Goal: Information Seeking & Learning: Learn about a topic

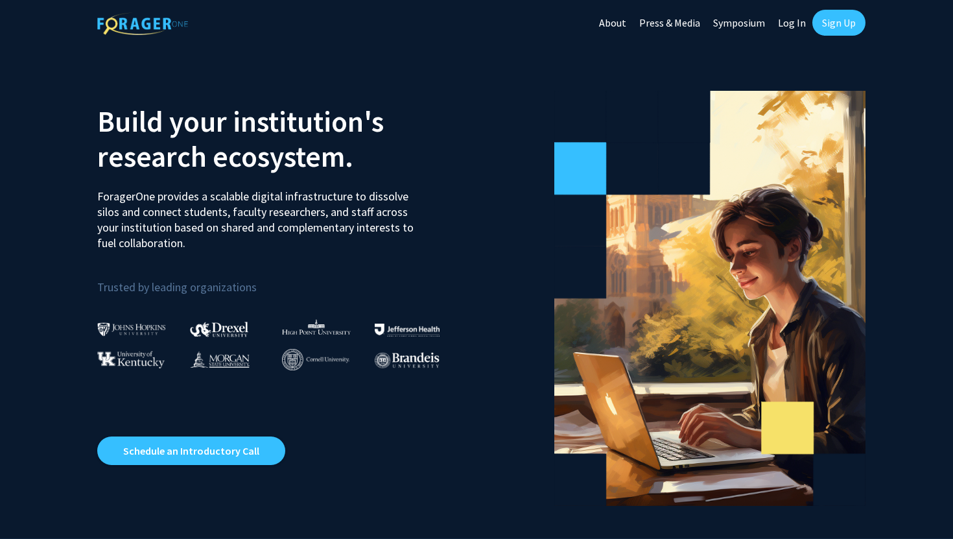
click at [828, 29] on link "Sign Up" at bounding box center [839, 23] width 53 height 26
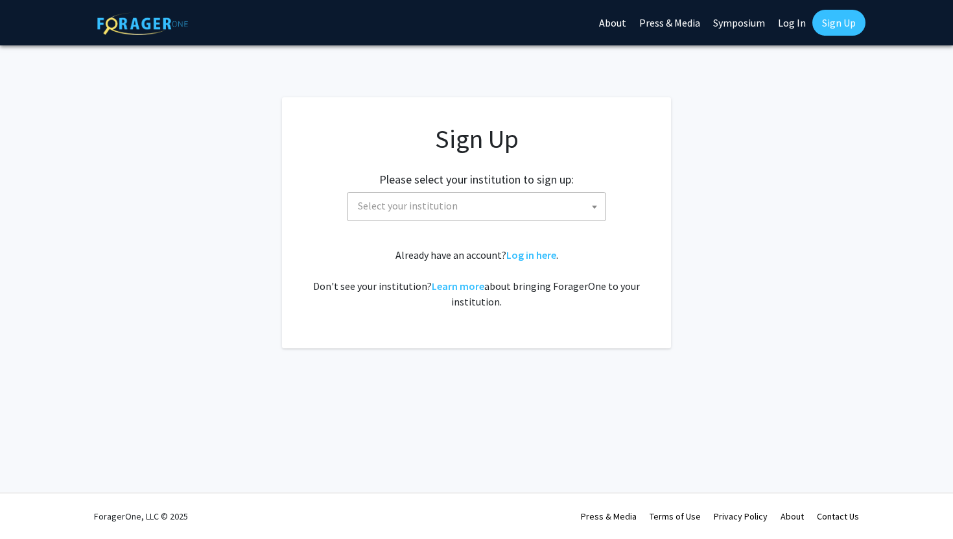
click at [785, 30] on link "Log In" at bounding box center [792, 22] width 41 height 45
select select
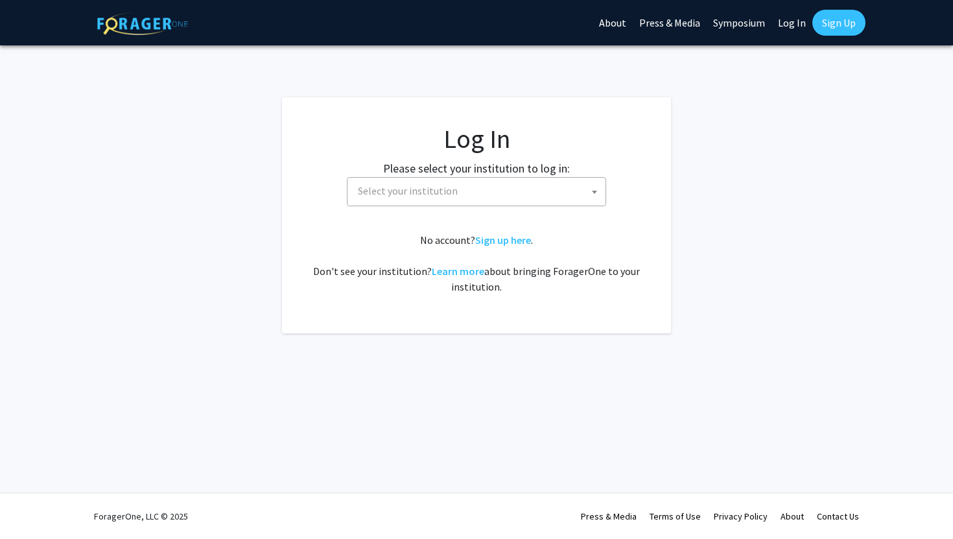
click at [384, 189] on span "Select your institution" at bounding box center [408, 190] width 100 height 13
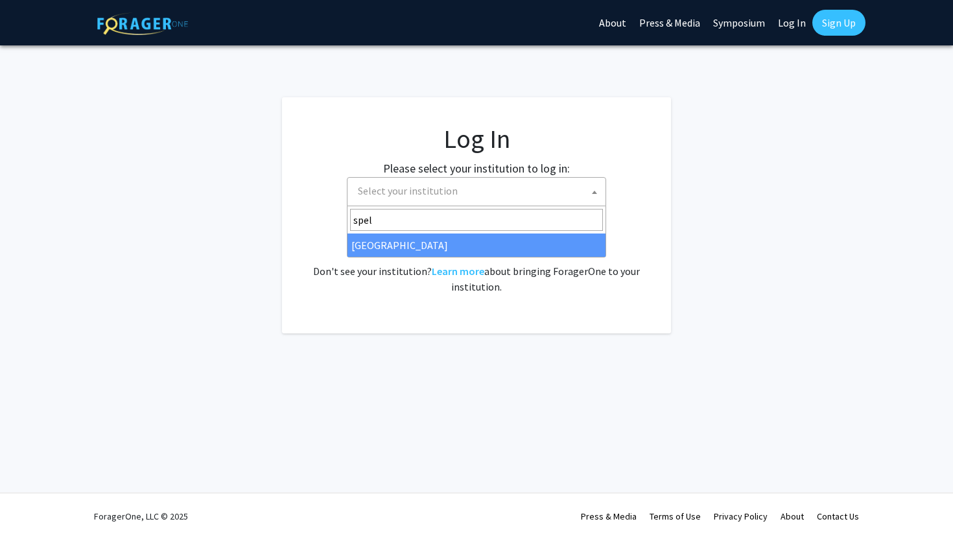
type input "spel"
select select "4"
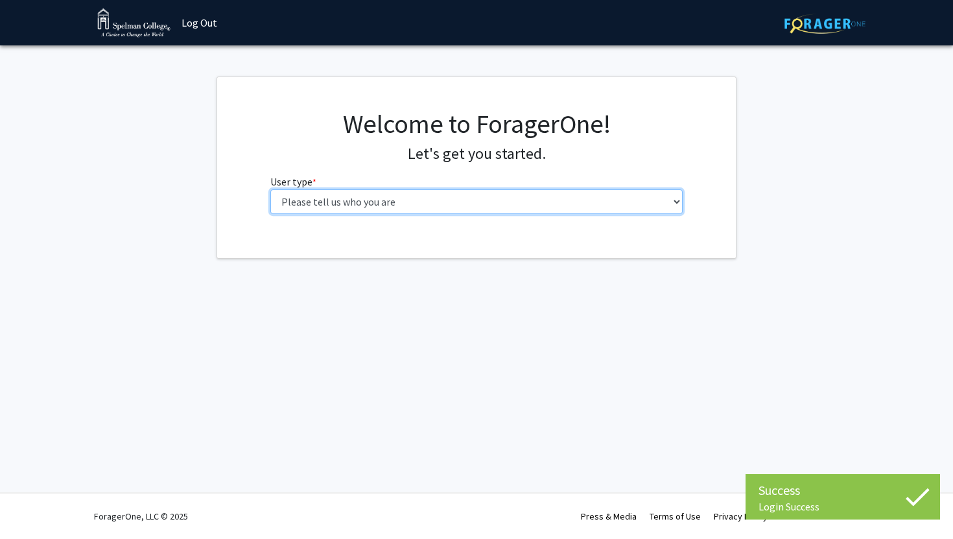
click at [405, 205] on select "Please tell us who you are Undergraduate Student Master's Student Doctoral Cand…" at bounding box center [476, 201] width 413 height 25
select select "1: undergrad"
click at [270, 189] on select "Please tell us who you are Undergraduate Student Master's Student Doctoral Cand…" at bounding box center [476, 201] width 413 height 25
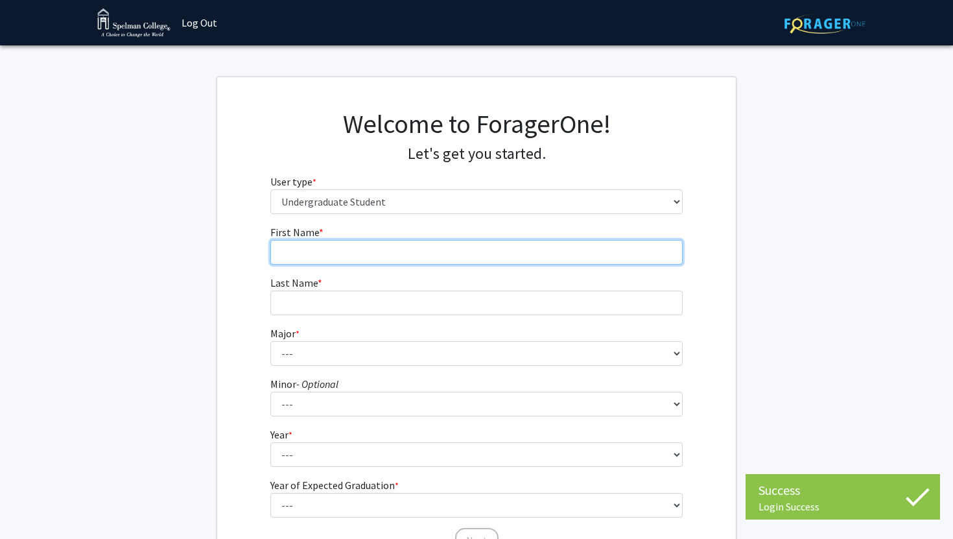
click at [359, 256] on input "First Name * required" at bounding box center [476, 252] width 413 height 25
type input "Jocelyn"
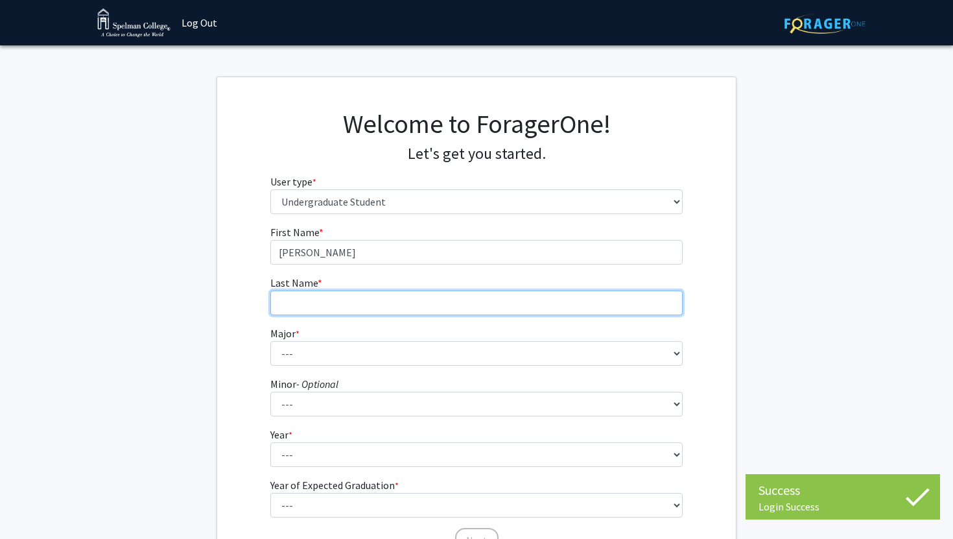
type input "Williamson"
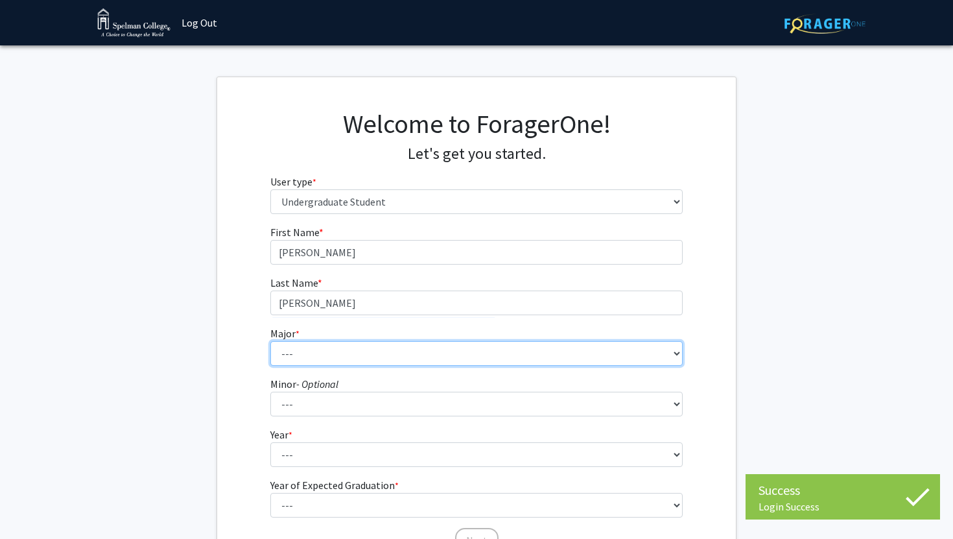
click at [324, 363] on select "--- Art Art History Biochemistry Biology Chemistry Comparative Women’s Studies …" at bounding box center [476, 353] width 413 height 25
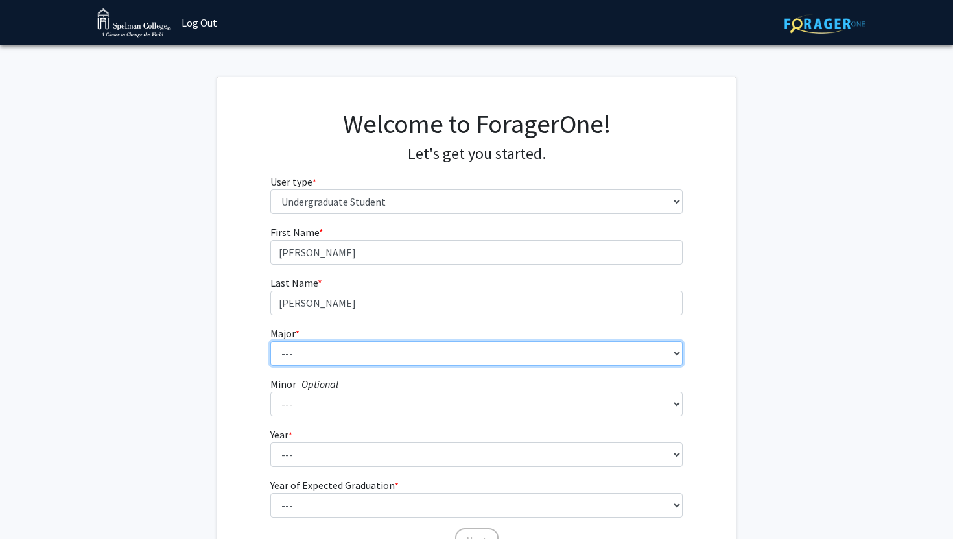
select select "9: 255"
click at [270, 341] on select "--- Art Art History Biochemistry Biology Chemistry Comparative Women’s Studies …" at bounding box center [476, 353] width 413 height 25
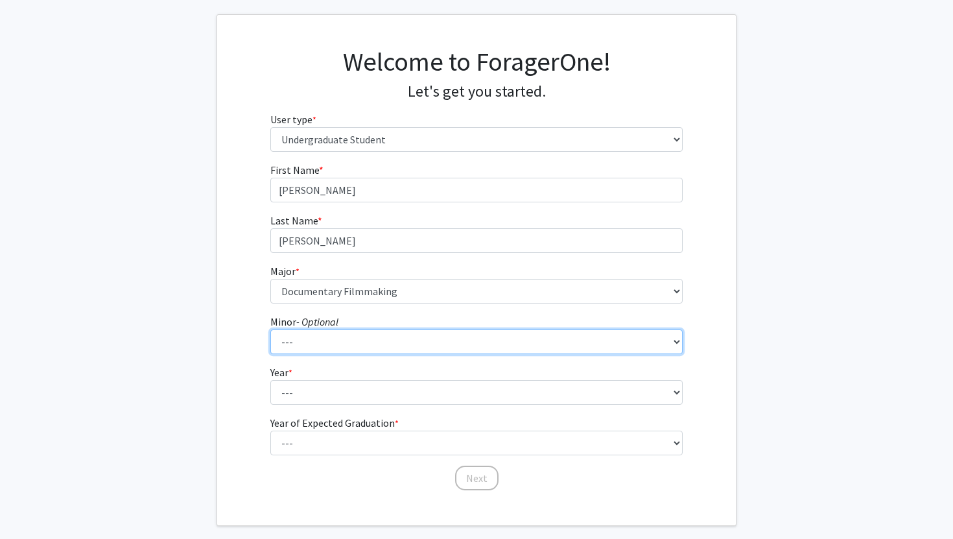
click at [324, 348] on select "--- African Diaspora Studies Anthropology Art History Asian Studies Biochemistr…" at bounding box center [476, 342] width 413 height 25
select select "21: 145"
click at [270, 330] on select "--- African Diaspora Studies Anthropology Art History Asian Studies Biochemistr…" at bounding box center [476, 342] width 413 height 25
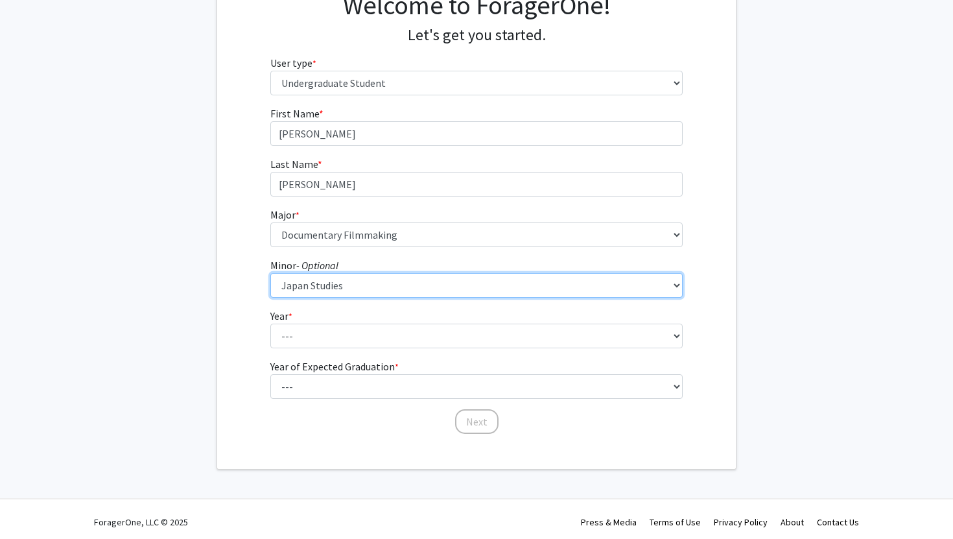
scroll to position [123, 0]
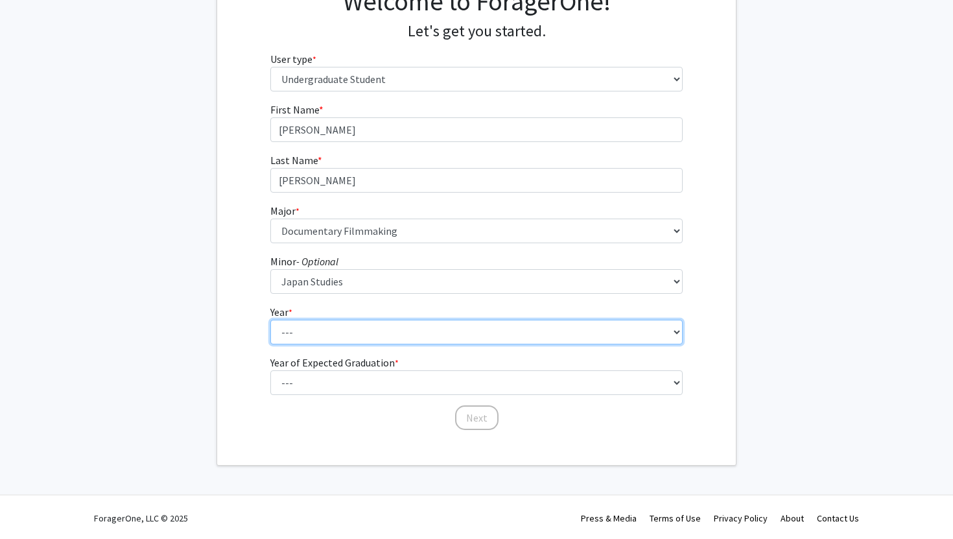
click at [312, 329] on select "--- First-year Sophomore Junior Senior Postbaccalaureate Certificate" at bounding box center [476, 332] width 413 height 25
select select "2: sophomore"
click at [270, 320] on select "--- First-year Sophomore Junior Senior Postbaccalaureate Certificate" at bounding box center [476, 332] width 413 height 25
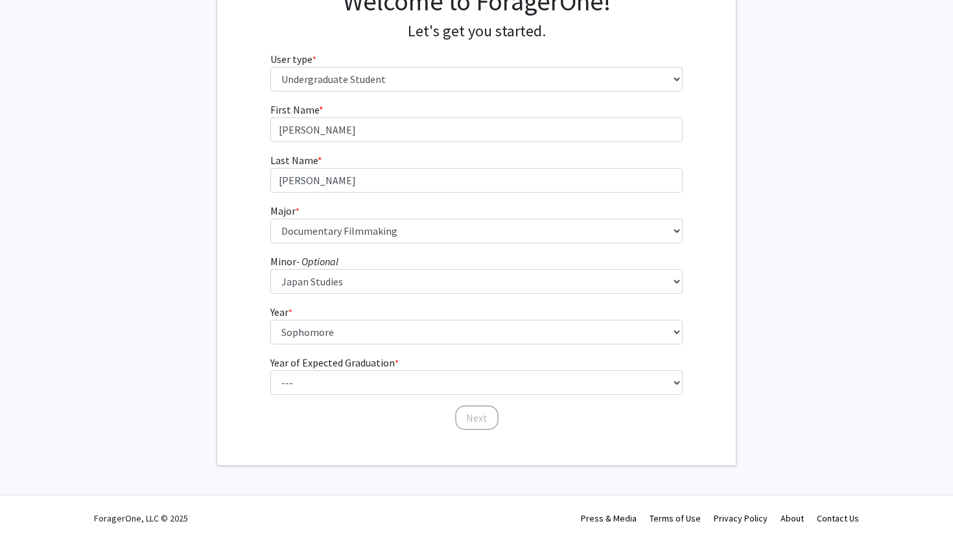
click at [325, 355] on label "Year of Expected Graduation * required" at bounding box center [334, 363] width 128 height 16
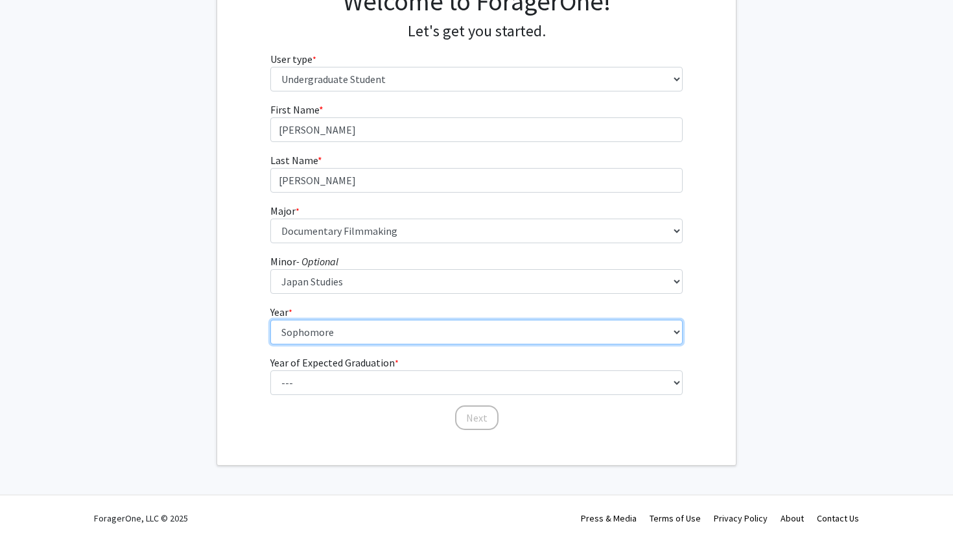
click at [325, 344] on select "--- First-year Sophomore Junior Senior Postbaccalaureate Certificate" at bounding box center [476, 332] width 413 height 25
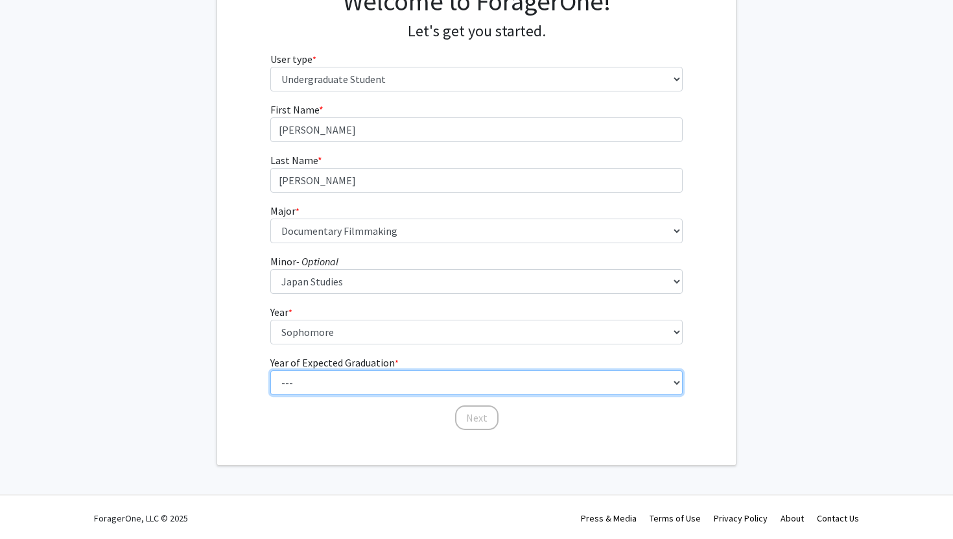
click at [326, 370] on select "--- 2025 2026 2027 2028 2029 2030 2031 2032 2033 2034" at bounding box center [476, 382] width 413 height 25
select select "4: 2028"
click at [270, 370] on select "--- 2025 2026 2027 2028 2029 2030 2031 2032 2033 2034" at bounding box center [476, 382] width 413 height 25
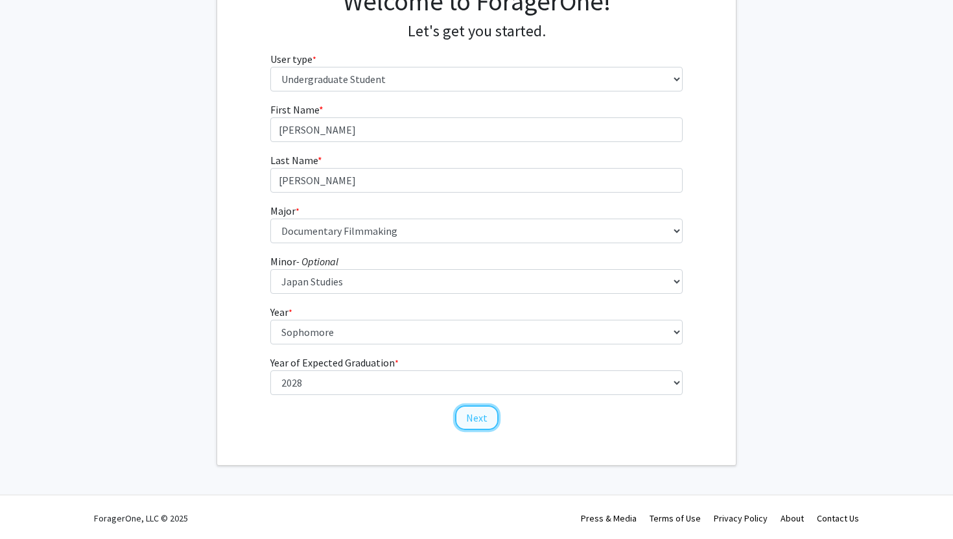
click at [481, 415] on button "Next" at bounding box center [476, 417] width 43 height 25
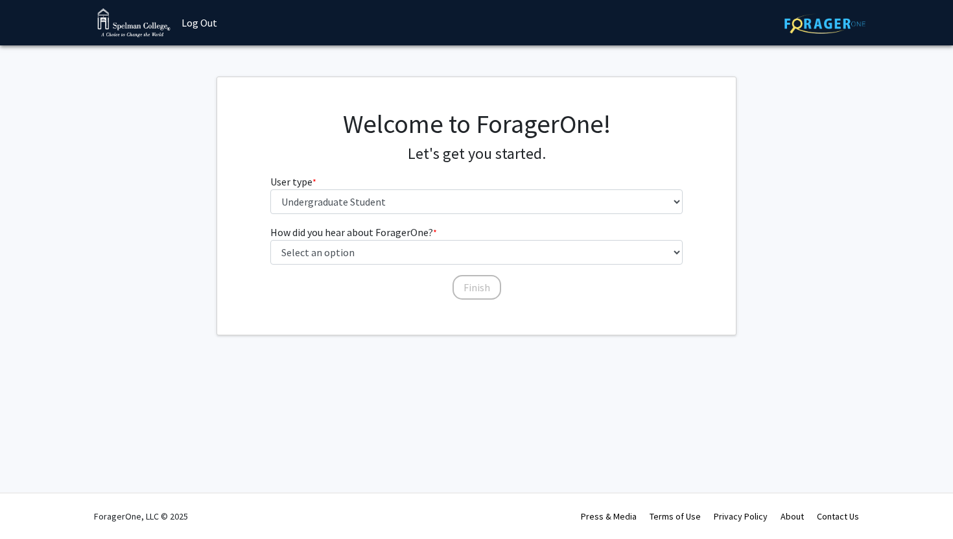
scroll to position [0, 0]
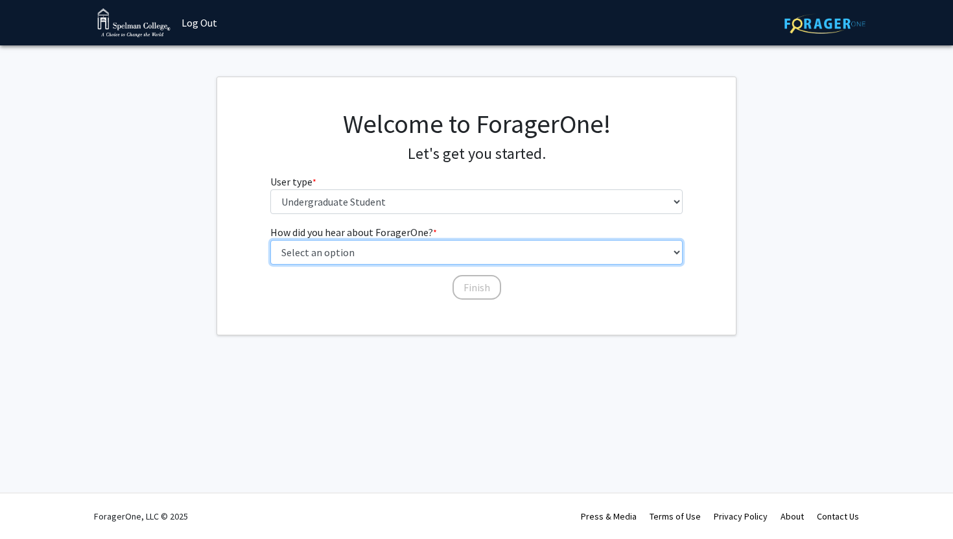
click at [399, 256] on select "Select an option Peer/student recommendation Faculty/staff recommendation Unive…" at bounding box center [476, 252] width 413 height 25
select select "2: faculty_recommendation"
click at [270, 240] on select "Select an option Peer/student recommendation Faculty/staff recommendation Unive…" at bounding box center [476, 252] width 413 height 25
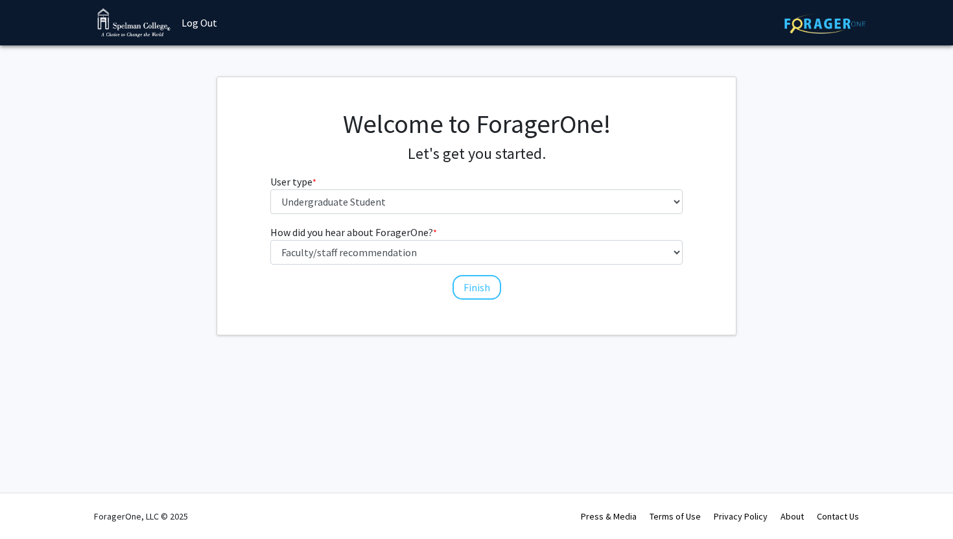
click at [451, 288] on div "How did you hear about ForagerOne? * required Select an option Peer/student rec…" at bounding box center [477, 262] width 433 height 77
click at [466, 288] on button "Finish" at bounding box center [477, 287] width 49 height 25
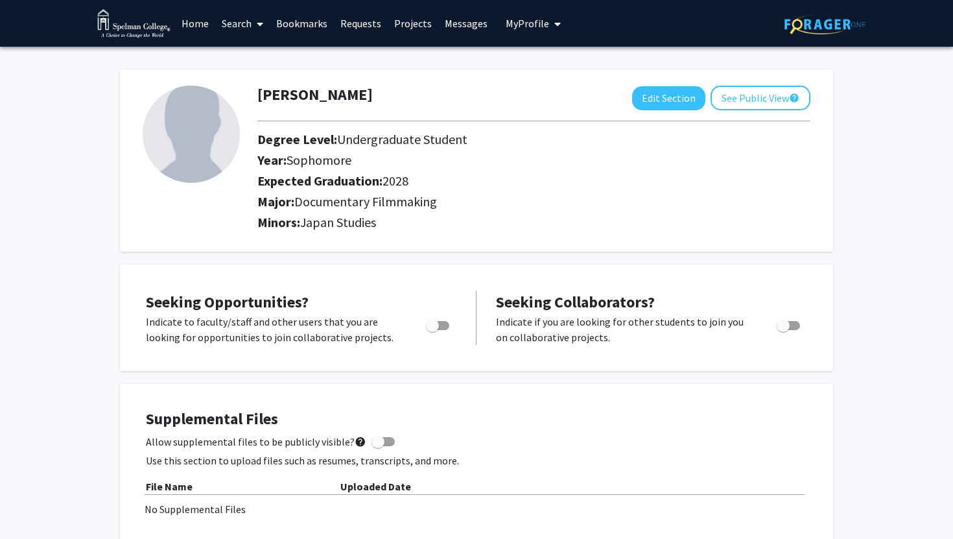
click at [239, 25] on link "Search" at bounding box center [242, 23] width 54 height 45
click at [186, 32] on link "Home" at bounding box center [195, 23] width 40 height 45
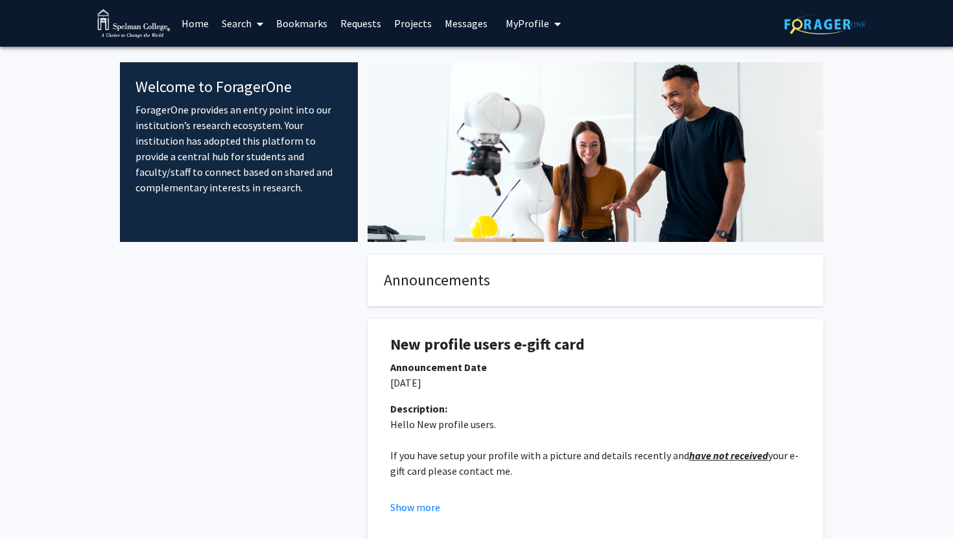
click at [249, 25] on link "Search" at bounding box center [242, 23] width 54 height 45
click at [261, 52] on span "Faculty/Staff" at bounding box center [262, 60] width 95 height 26
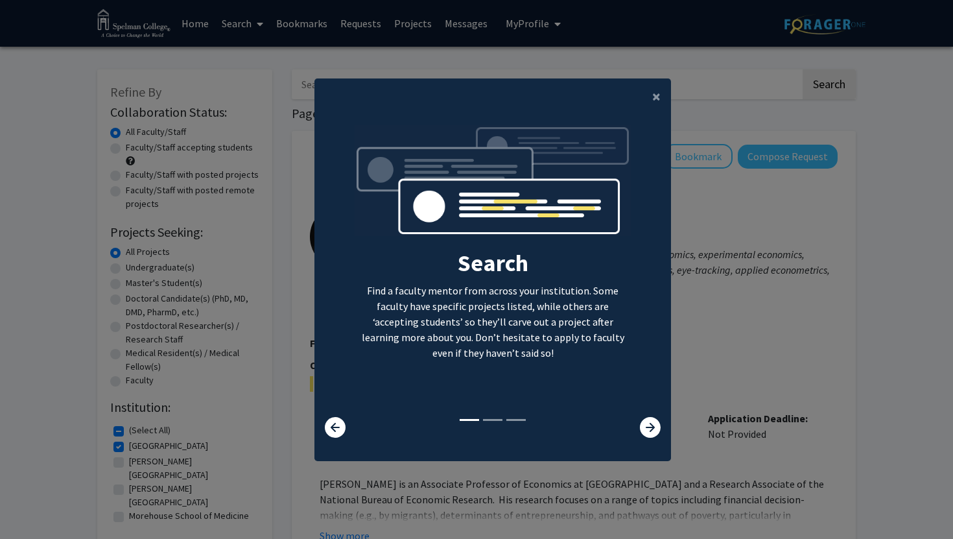
click at [650, 439] on div "Search Find a faculty mentor from across your institution. Some faculty have sp…" at bounding box center [493, 281] width 357 height 333
click at [660, 433] on icon at bounding box center [650, 427] width 21 height 21
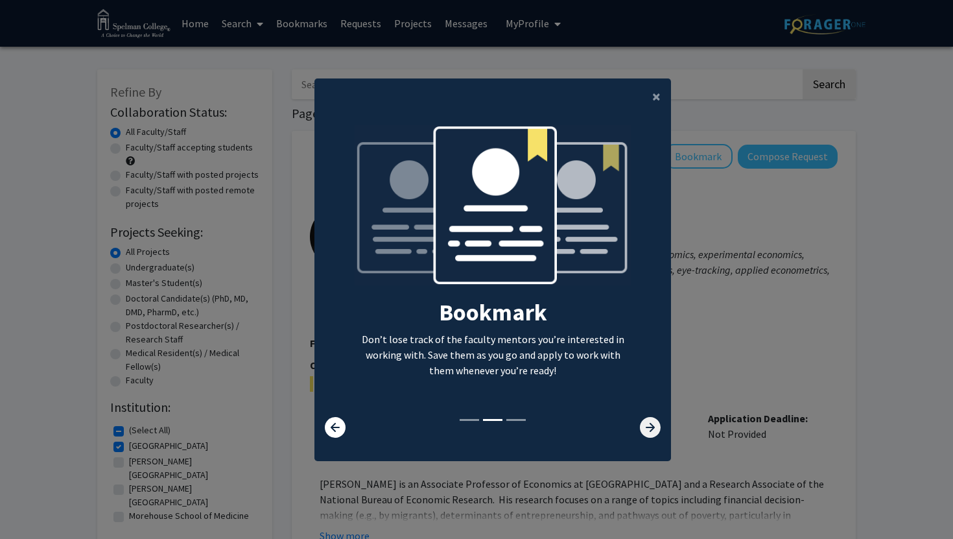
click at [660, 433] on icon at bounding box center [650, 427] width 21 height 21
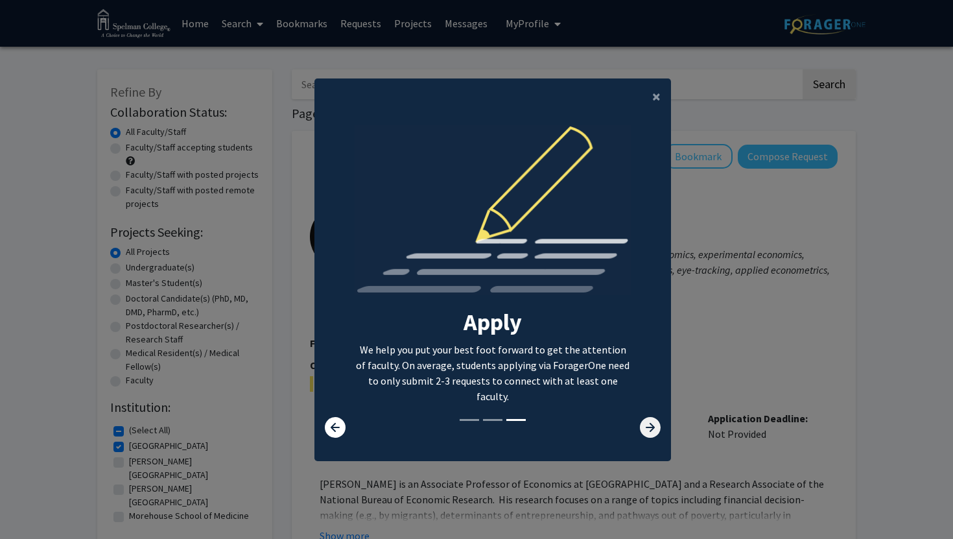
click at [650, 433] on icon at bounding box center [650, 427] width 21 height 21
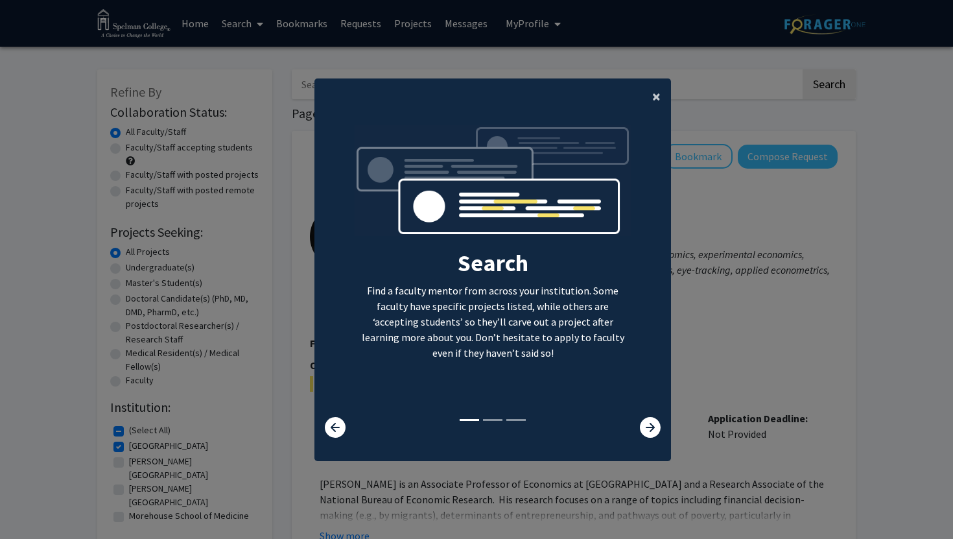
click at [651, 92] on button "×" at bounding box center [656, 96] width 29 height 36
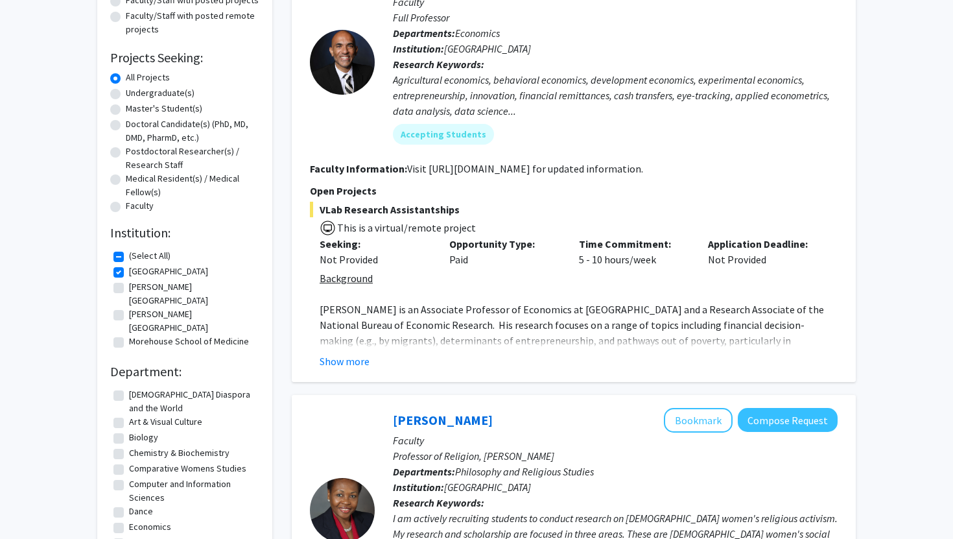
scroll to position [176, 0]
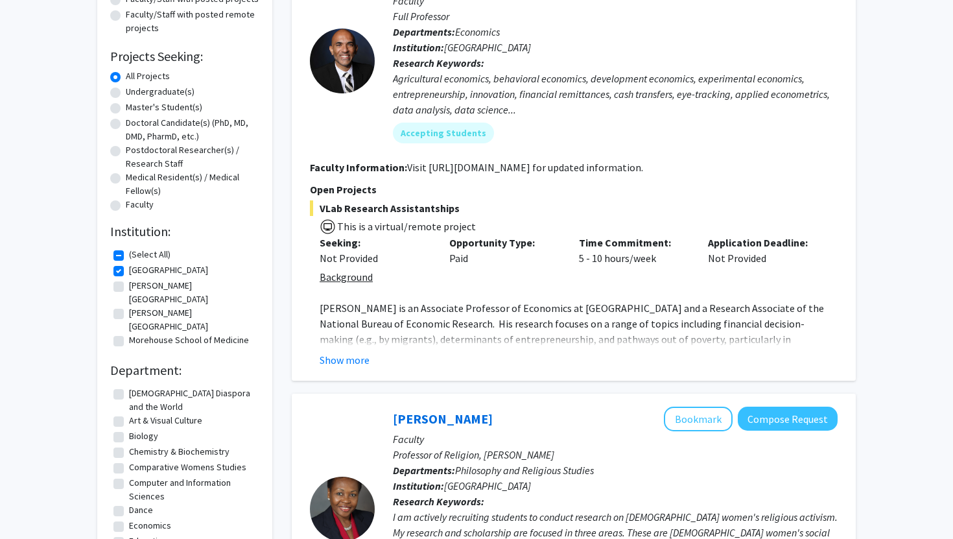
click at [129, 269] on label "[GEOGRAPHIC_DATA]" at bounding box center [168, 270] width 79 height 14
click at [129, 269] on input "[GEOGRAPHIC_DATA]" at bounding box center [133, 267] width 8 height 8
checkbox input "false"
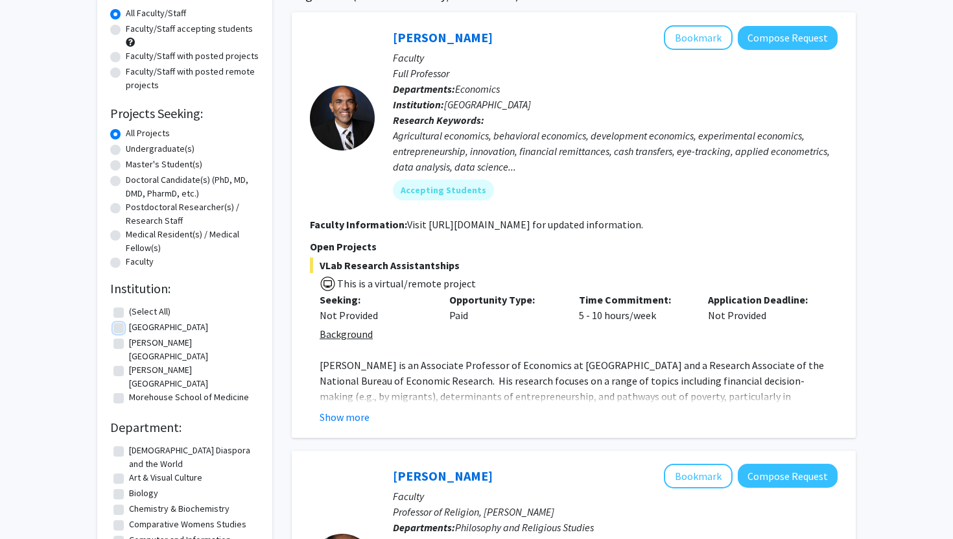
scroll to position [132, 0]
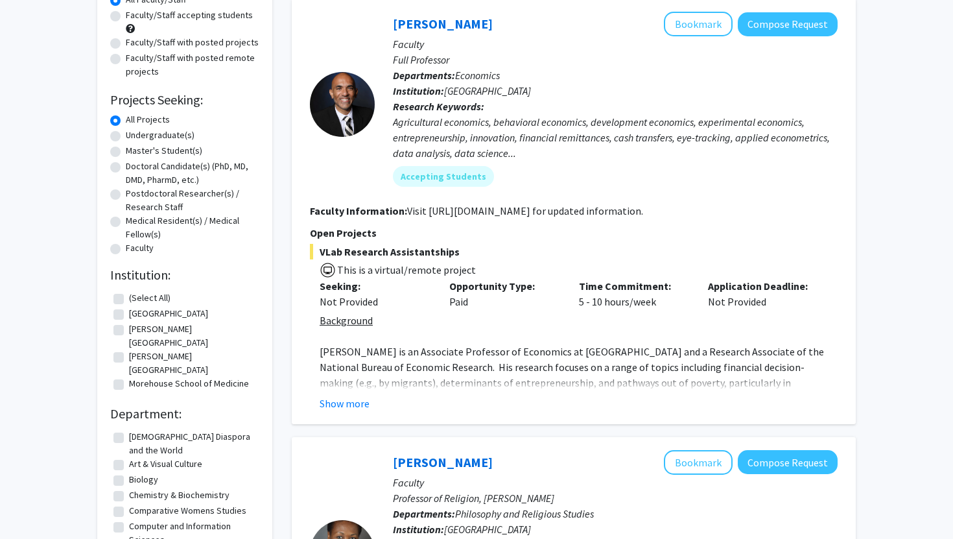
click at [129, 295] on label "(Select All)" at bounding box center [150, 298] width 42 height 14
click at [129, 295] on input "(Select All)" at bounding box center [133, 295] width 8 height 8
checkbox input "true"
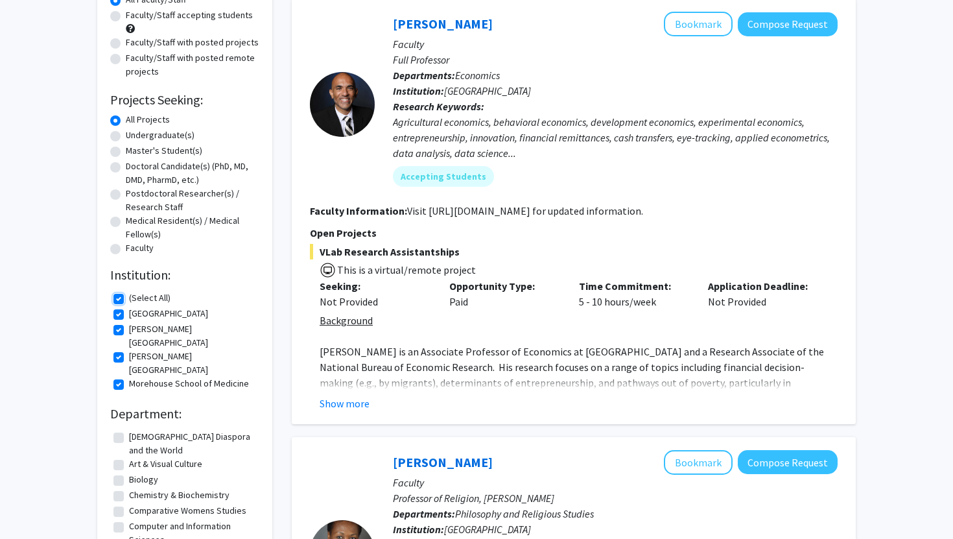
checkbox input "true"
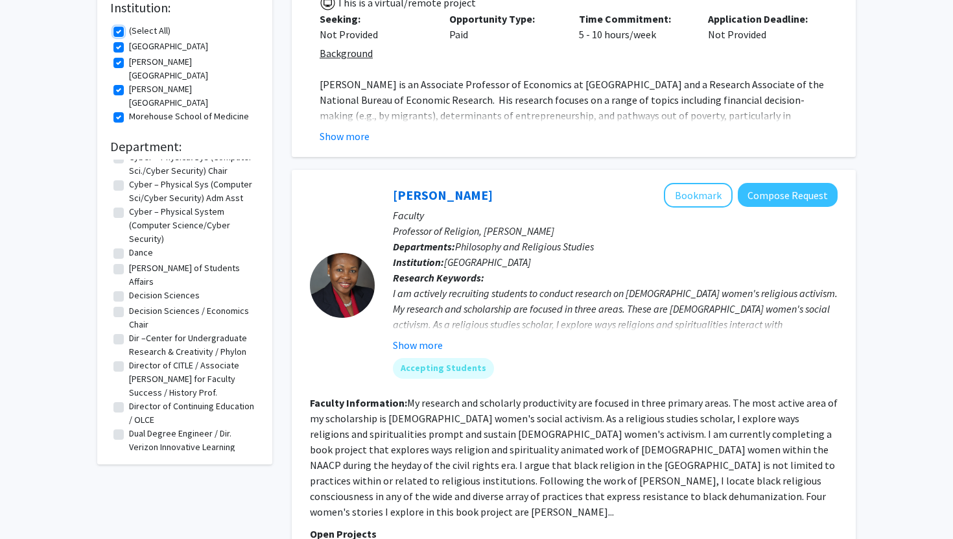
scroll to position [1262, 0]
click at [121, 42] on fg-checkbox "Spelman College Spelman College" at bounding box center [185, 48] width 143 height 16
click at [129, 27] on label "(Select All)" at bounding box center [150, 31] width 42 height 14
click at [129, 27] on input "(Select All)" at bounding box center [133, 28] width 8 height 8
checkbox input "false"
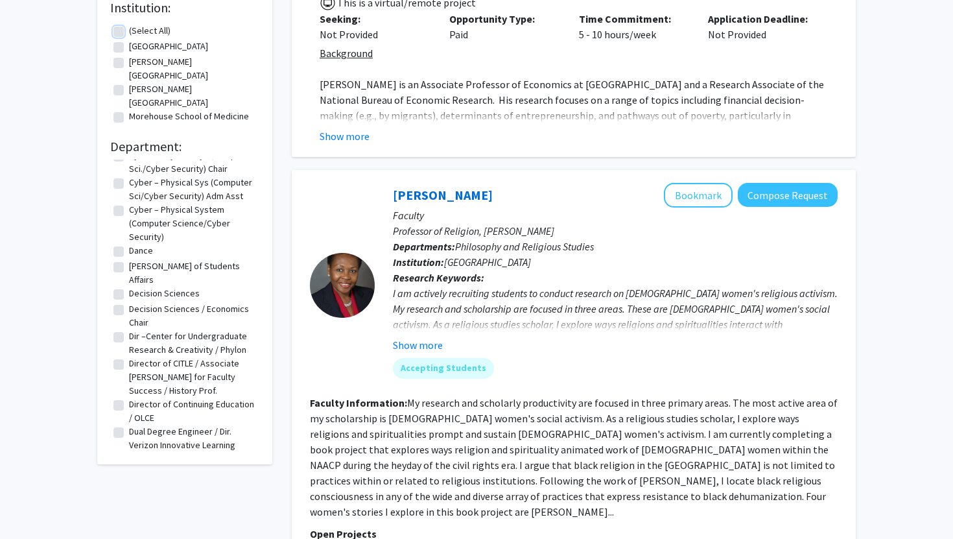
checkbox input "false"
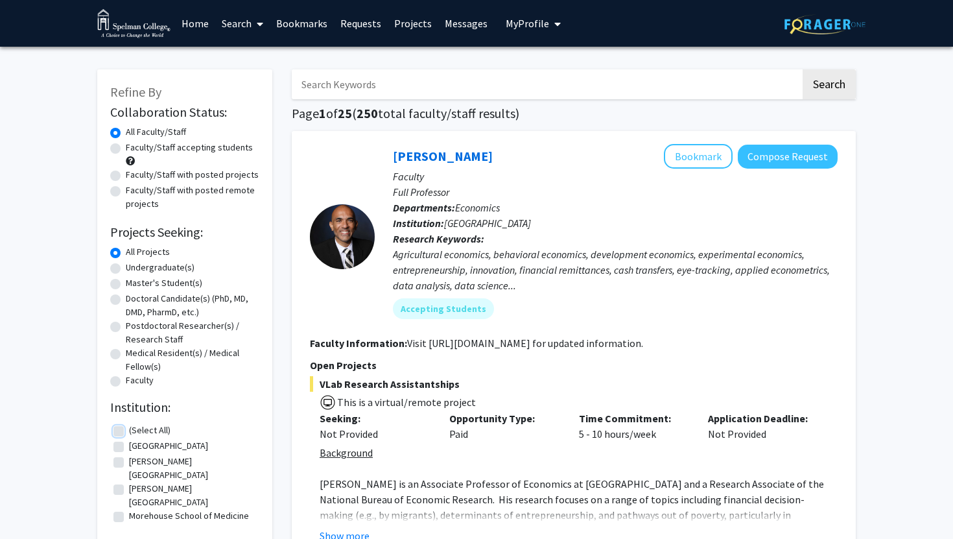
scroll to position [166, 0]
click at [129, 451] on label "[GEOGRAPHIC_DATA]" at bounding box center [168, 446] width 79 height 14
click at [129, 448] on input "[GEOGRAPHIC_DATA]" at bounding box center [133, 443] width 8 height 8
checkbox input "true"
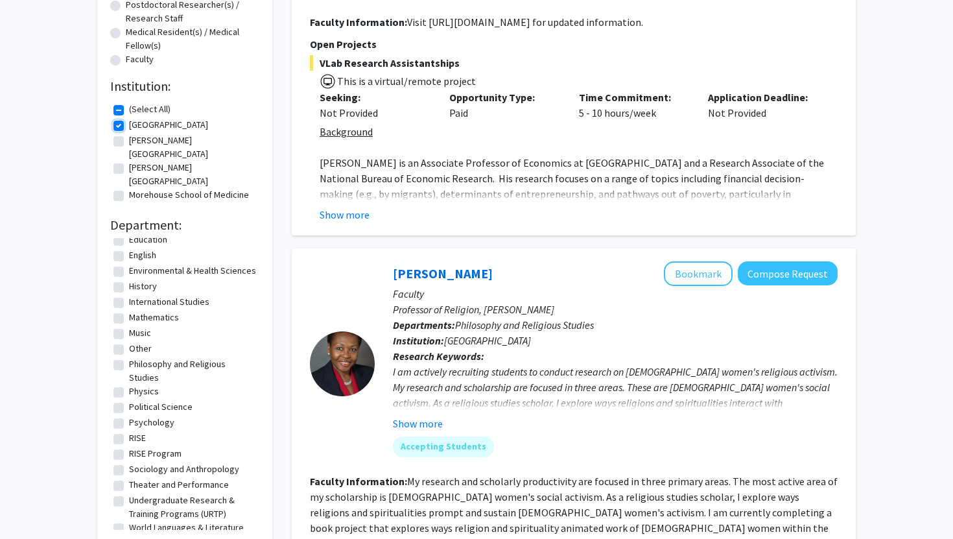
scroll to position [166, 0]
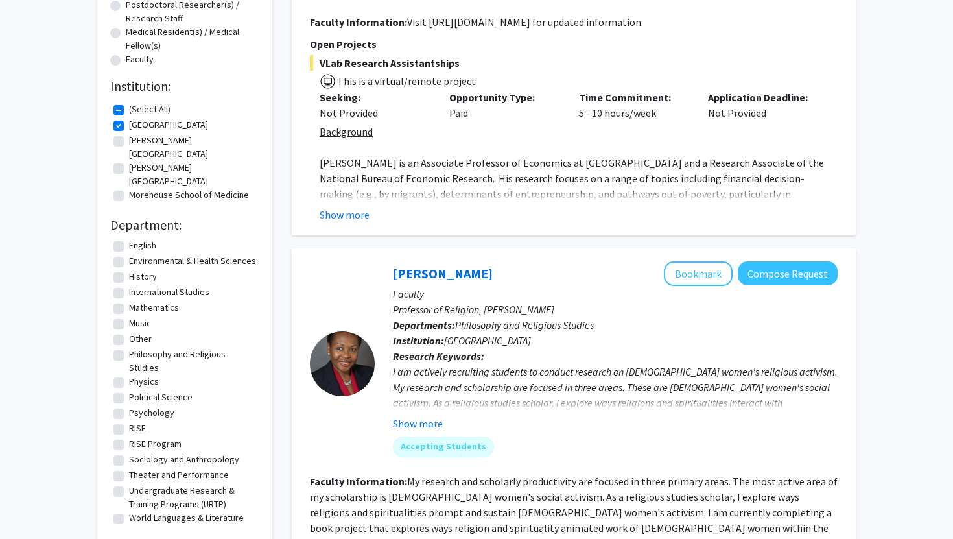
click at [129, 511] on label "World Languages & Literature" at bounding box center [186, 518] width 115 height 14
click at [129, 511] on input "World Languages & Literature" at bounding box center [133, 515] width 8 height 8
checkbox input "true"
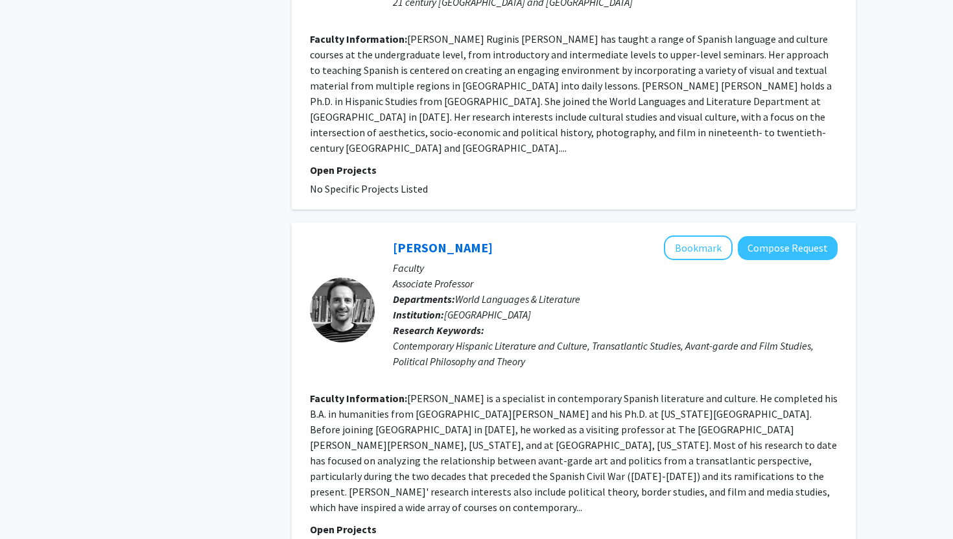
scroll to position [2729, 0]
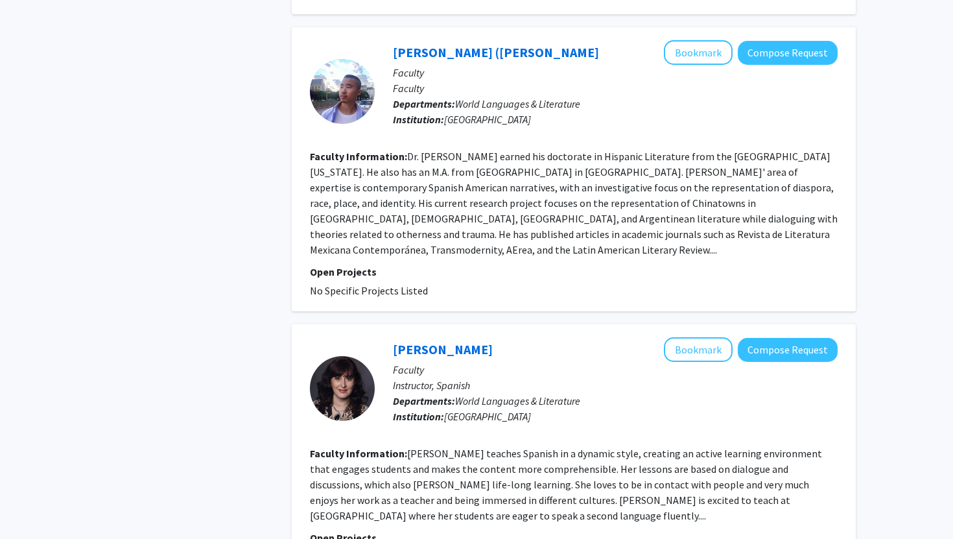
scroll to position [2068, 0]
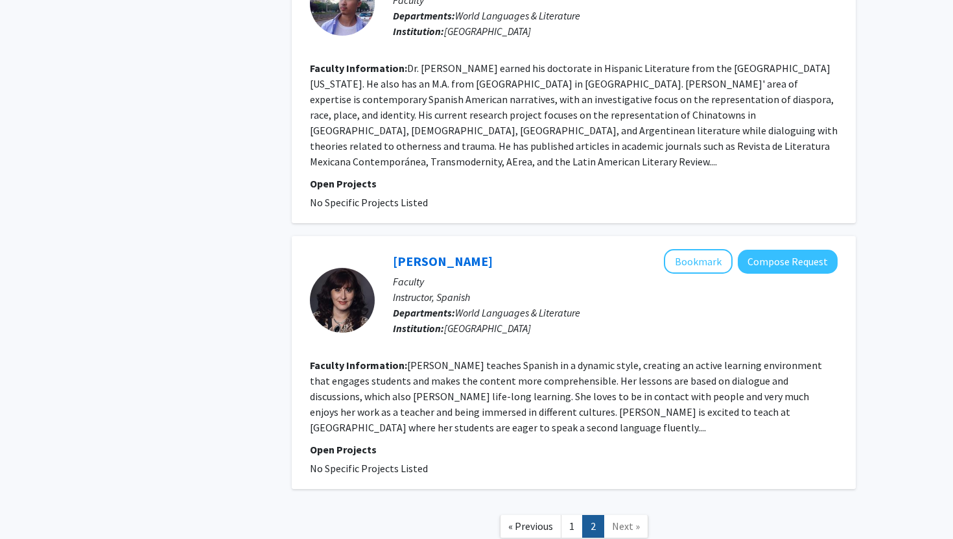
click at [627, 520] on span "Next »" at bounding box center [626, 526] width 28 height 13
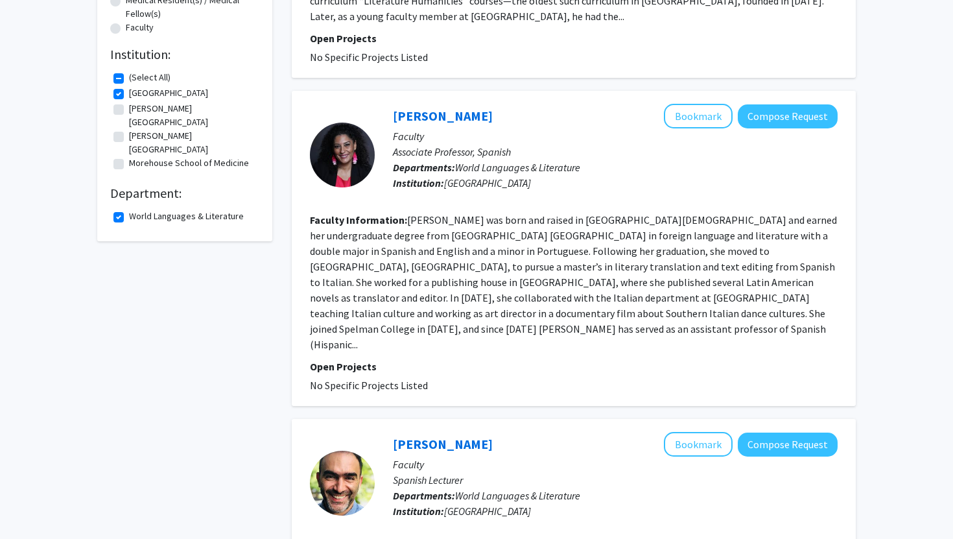
scroll to position [0, 0]
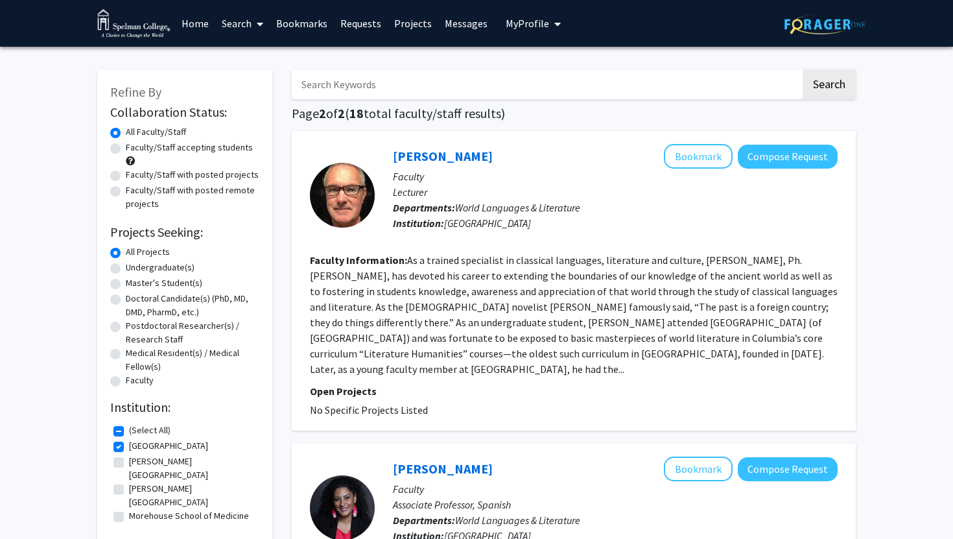
click at [129, 433] on label "(Select All)" at bounding box center [150, 431] width 42 height 14
click at [129, 432] on input "(Select All)" at bounding box center [133, 428] width 8 height 8
checkbox input "false"
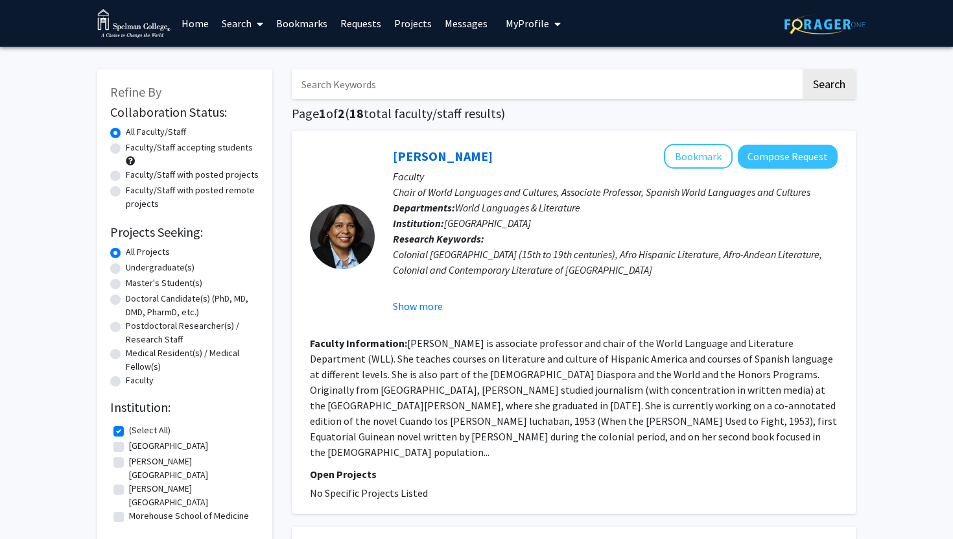
click at [129, 432] on label "(Select All)" at bounding box center [150, 431] width 42 height 14
click at [129, 432] on input "(Select All)" at bounding box center [133, 428] width 8 height 8
checkbox input "true"
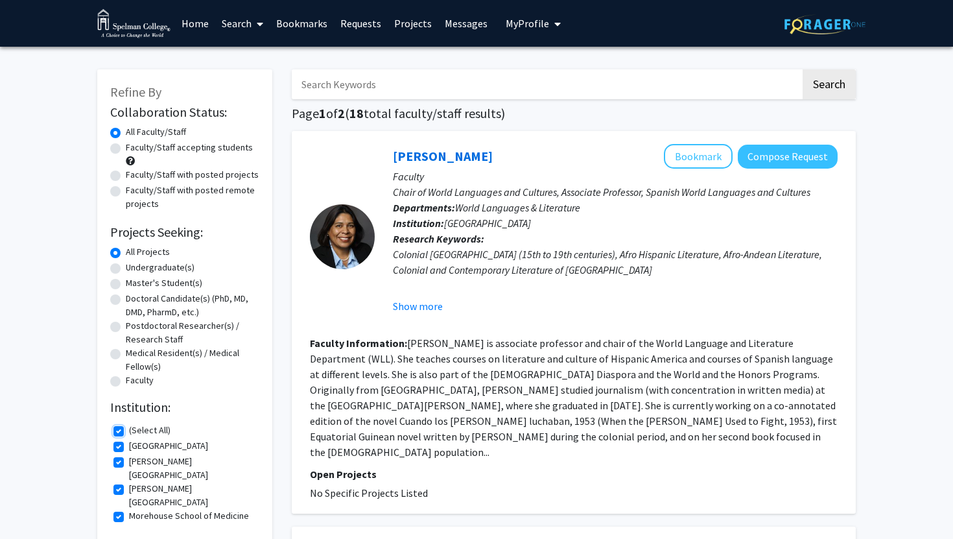
checkbox input "true"
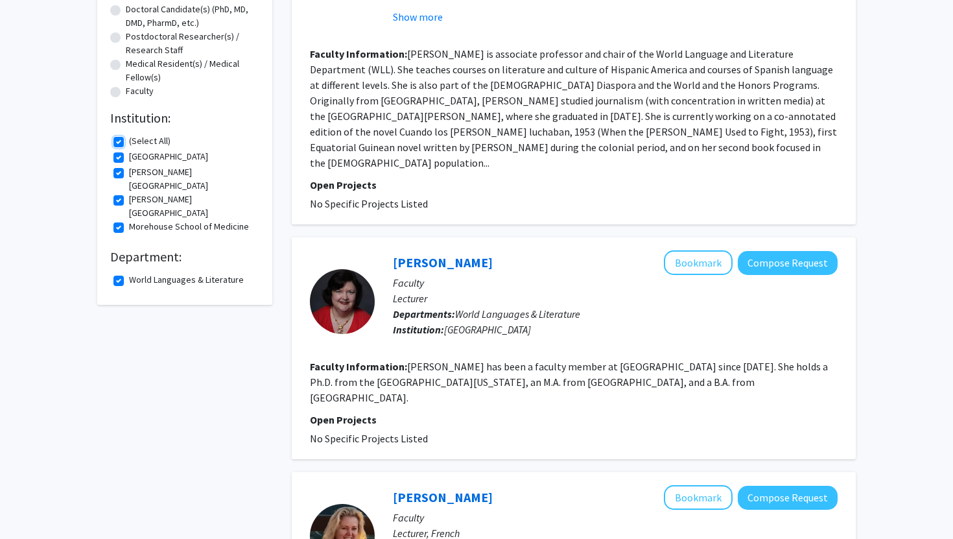
scroll to position [291, 0]
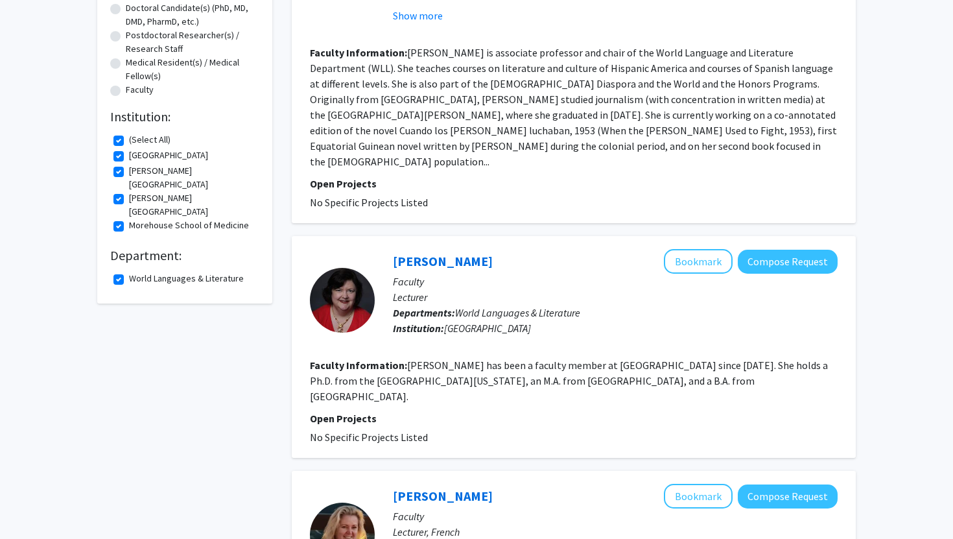
click at [129, 272] on label "World Languages & Literature" at bounding box center [186, 279] width 115 height 14
click at [129, 272] on input "World Languages & Literature" at bounding box center [133, 276] width 8 height 8
checkbox input "false"
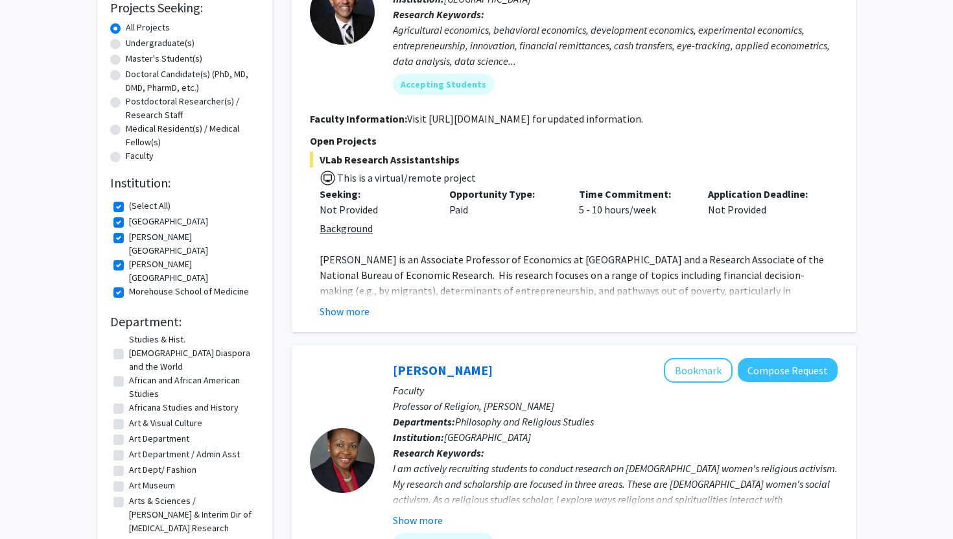
scroll to position [112, 0]
click at [129, 421] on label "Art & Visual Culture" at bounding box center [165, 428] width 73 height 14
click at [129, 421] on input "Art & Visual Culture" at bounding box center [133, 425] width 8 height 8
checkbox input "true"
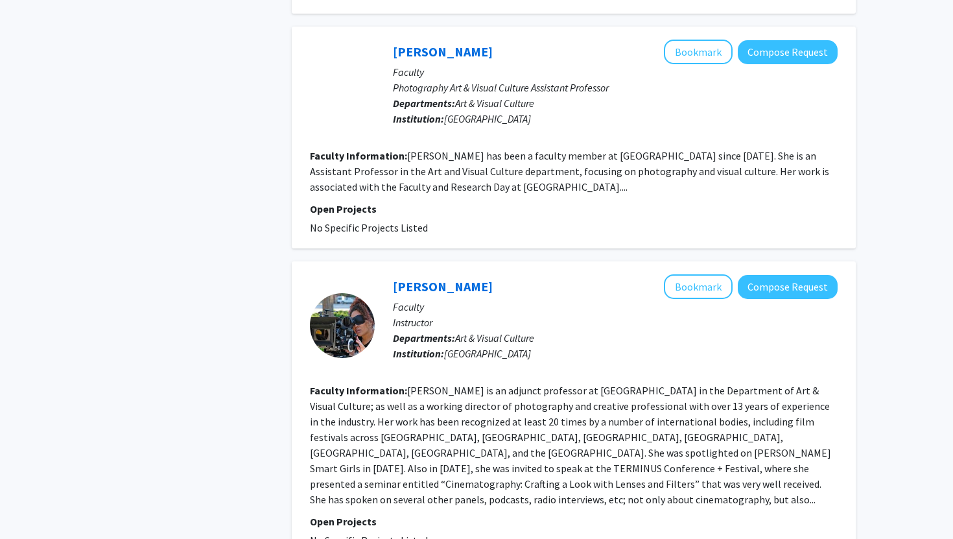
scroll to position [2761, 0]
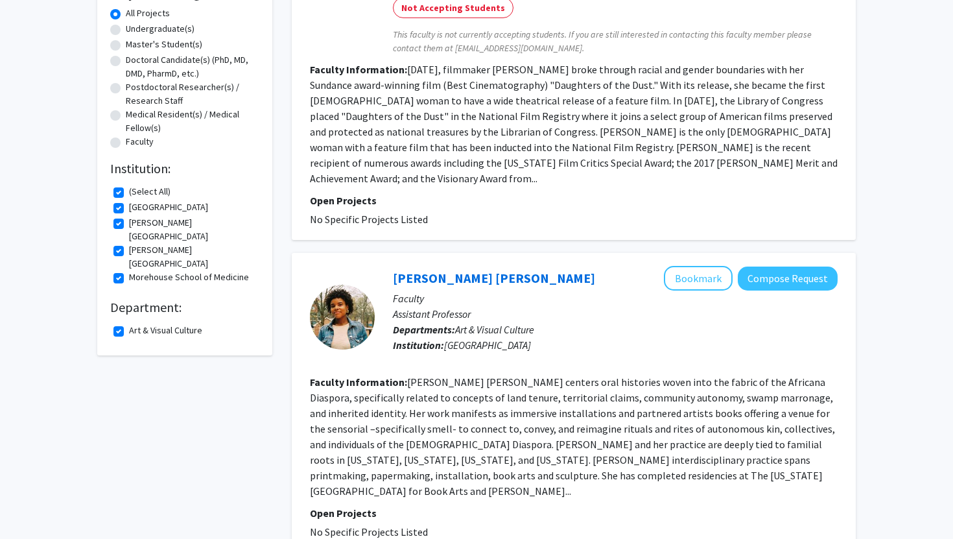
scroll to position [221, 0]
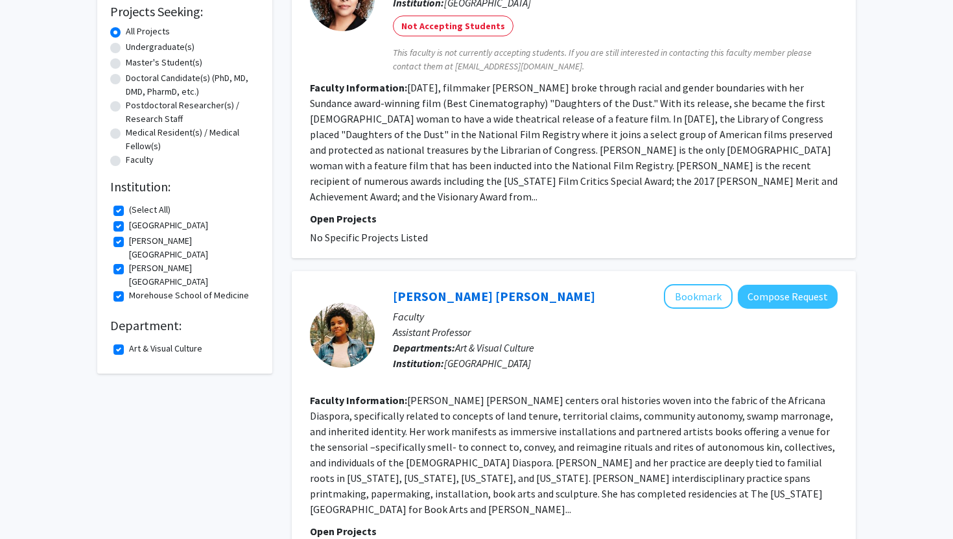
click at [129, 342] on label "Art & Visual Culture" at bounding box center [165, 349] width 73 height 14
click at [129, 342] on input "Art & Visual Culture" at bounding box center [133, 346] width 8 height 8
checkbox input "false"
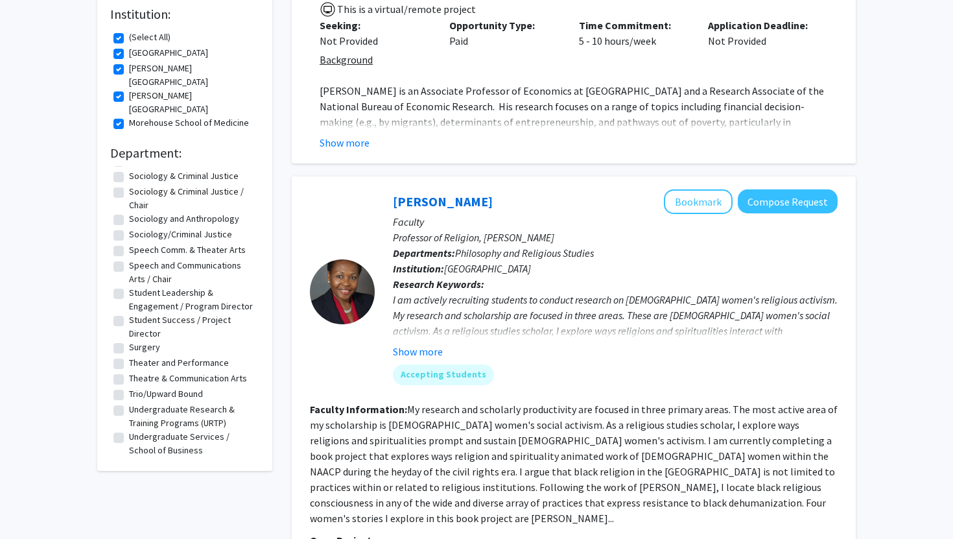
scroll to position [4330, 0]
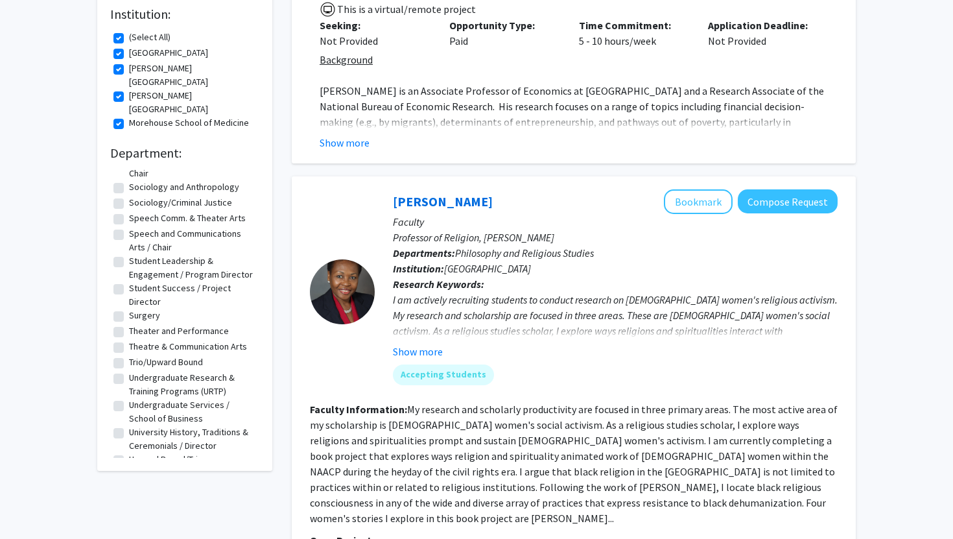
click at [129, 538] on label "World Languages & Literature" at bounding box center [186, 549] width 115 height 14
click at [129, 538] on input "World Languages & Literature" at bounding box center [133, 546] width 8 height 8
checkbox input "true"
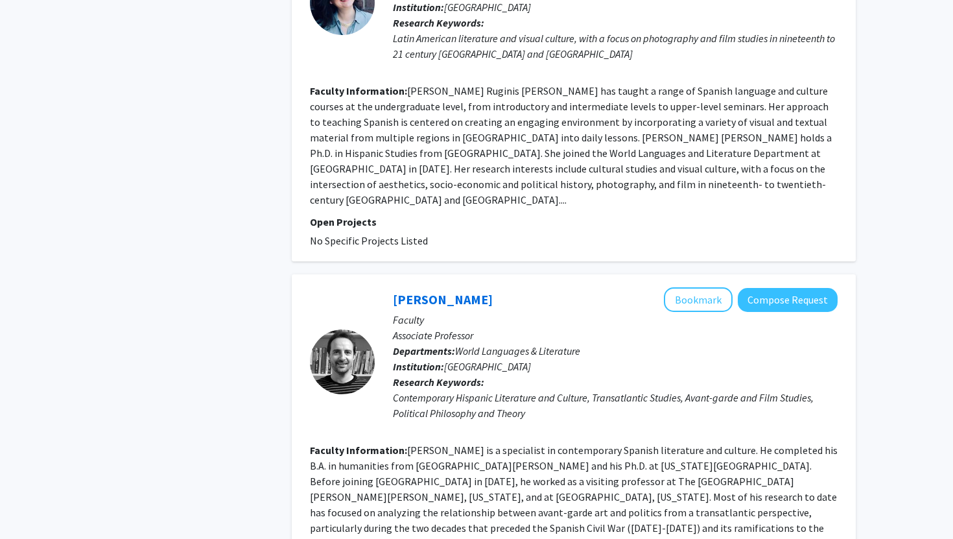
scroll to position [2729, 0]
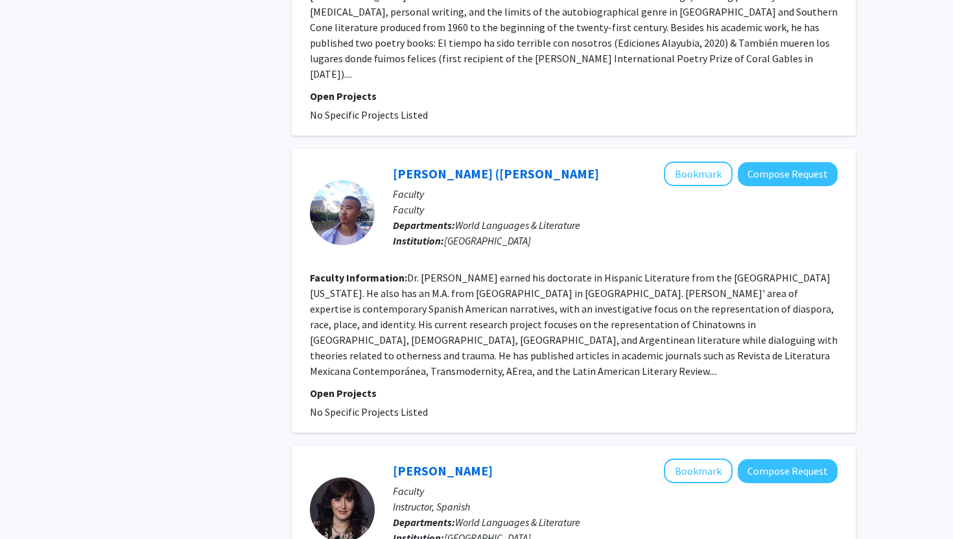
scroll to position [2068, 0]
